Goal: Navigation & Orientation: Find specific page/section

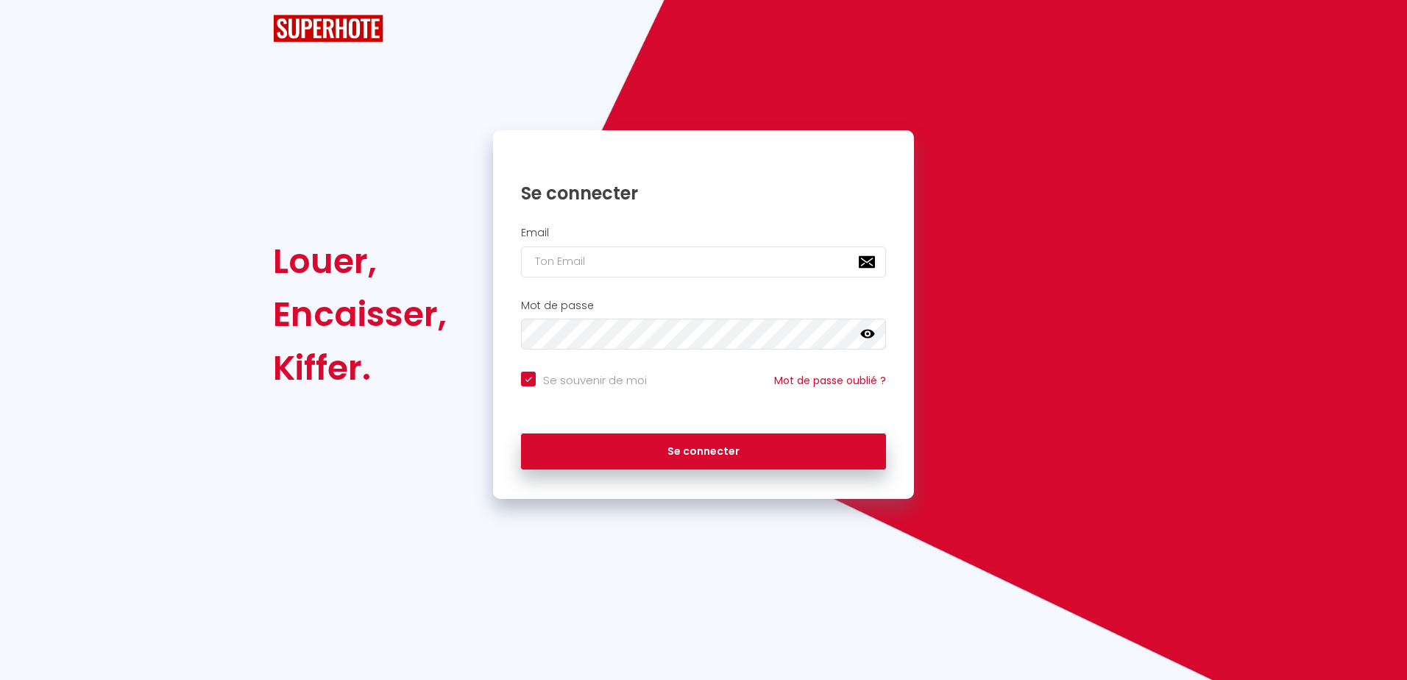
checkbox input "true"
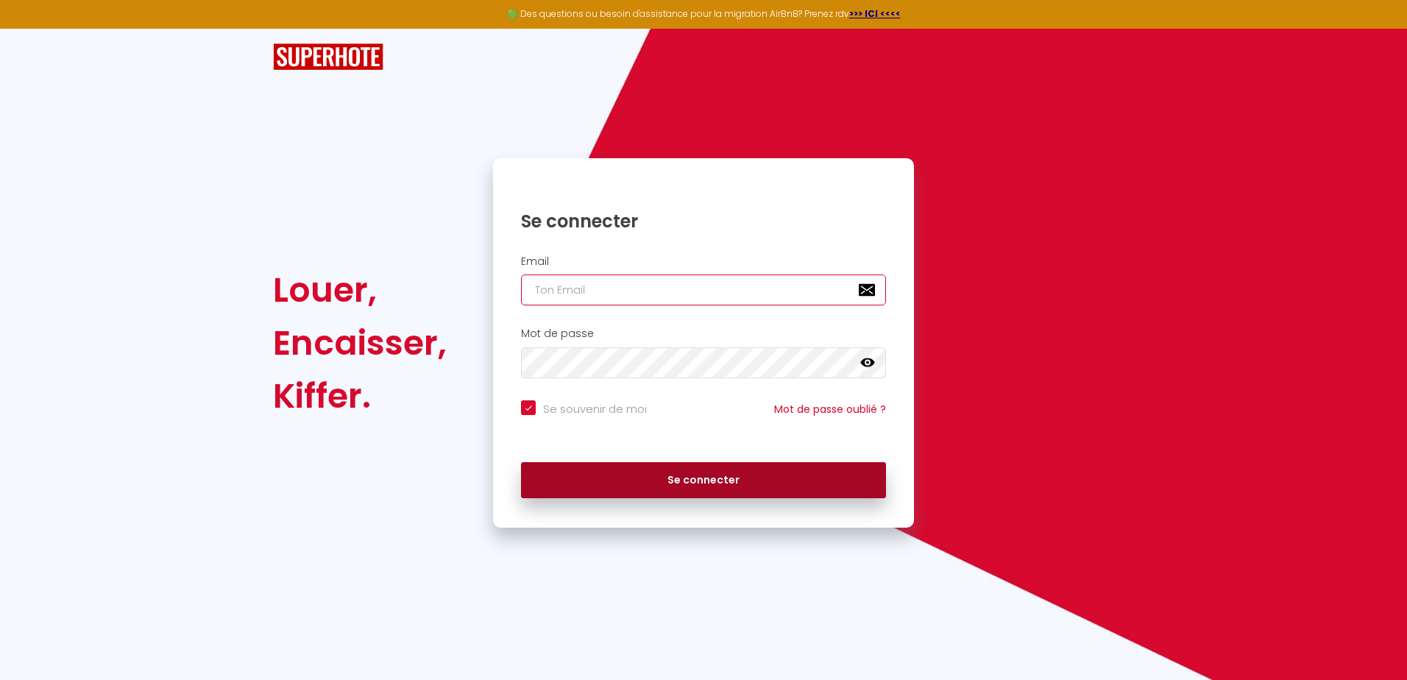
type input "contact@mercuregestion.fr"
click at [700, 488] on button "Se connecter" at bounding box center [703, 480] width 365 height 37
checkbox input "true"
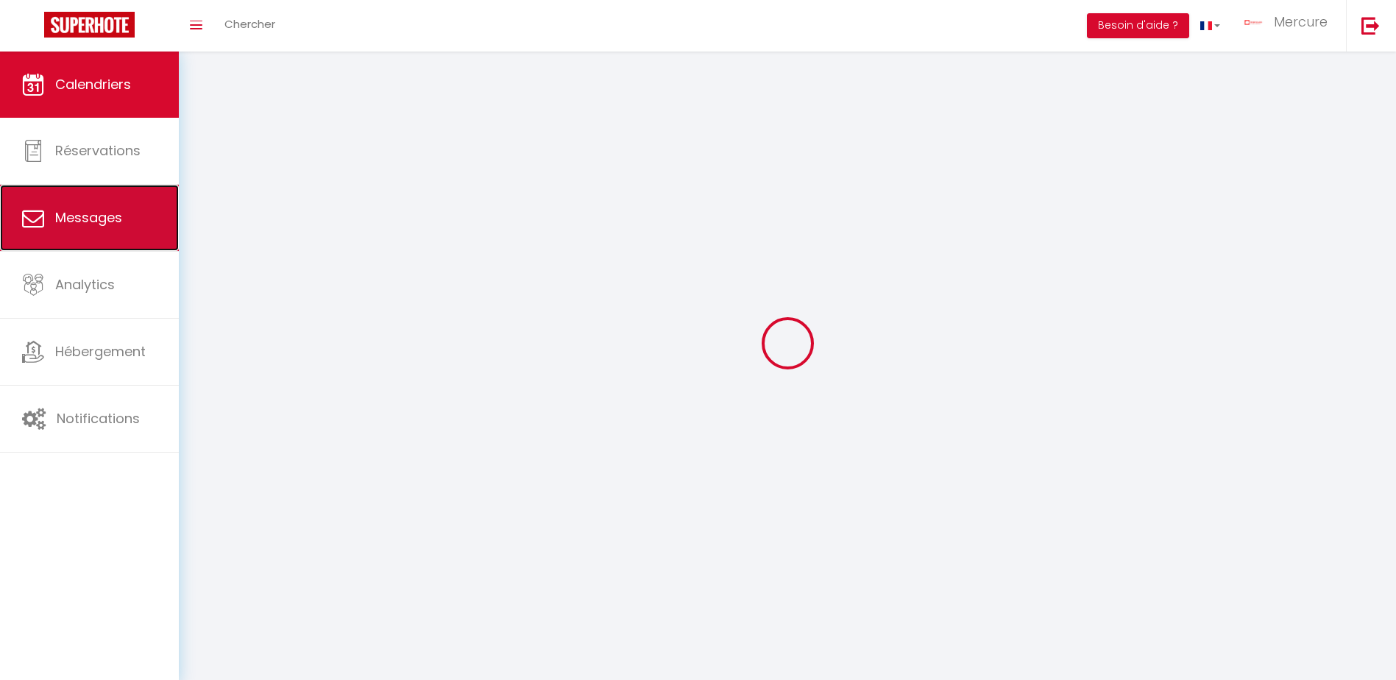
click at [98, 216] on span "Messages" at bounding box center [88, 217] width 67 height 18
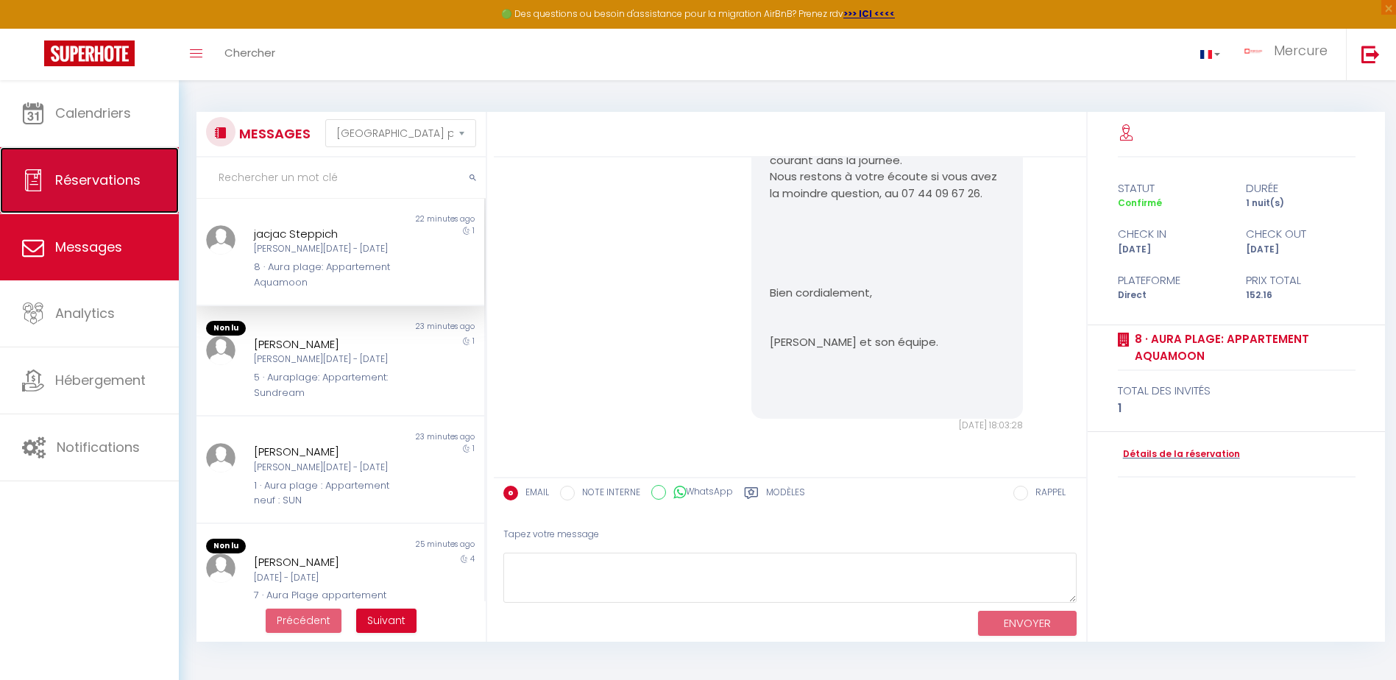
click at [120, 175] on span "Réservations" at bounding box center [97, 180] width 85 height 18
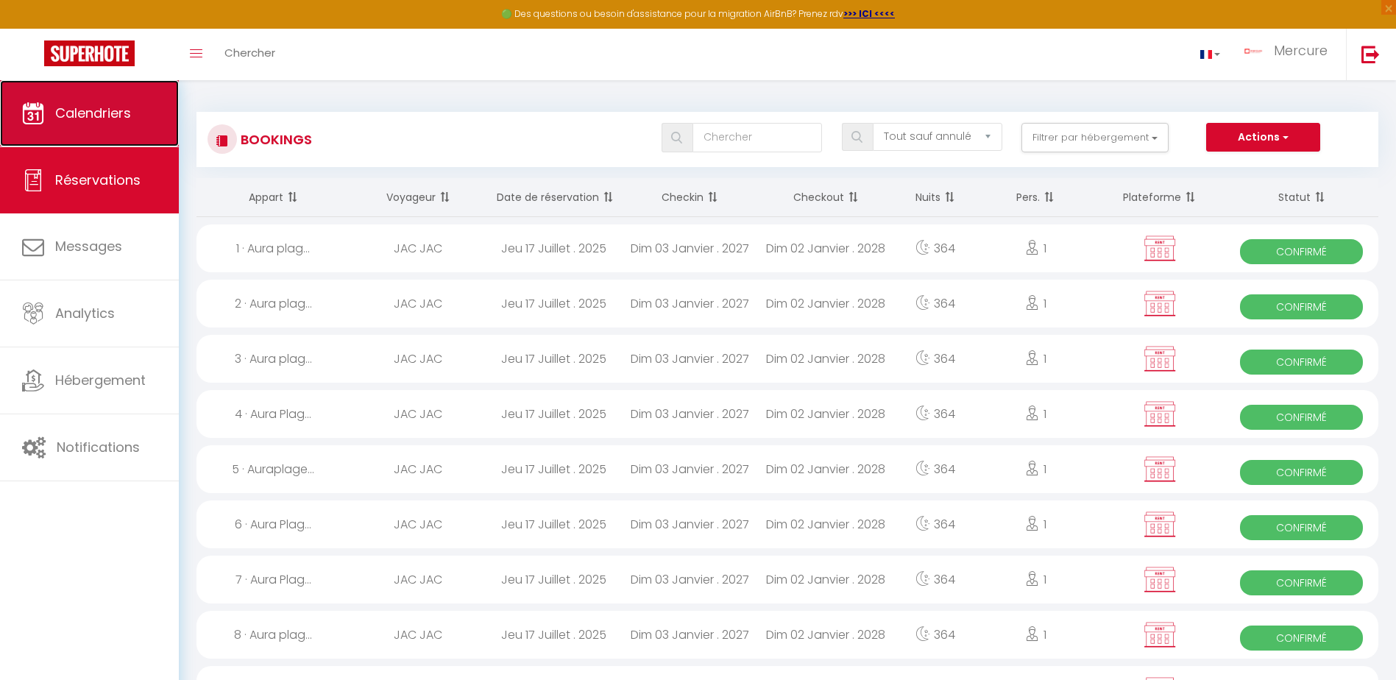
click at [141, 116] on link "Calendriers" at bounding box center [89, 113] width 179 height 66
